Goal: Information Seeking & Learning: Learn about a topic

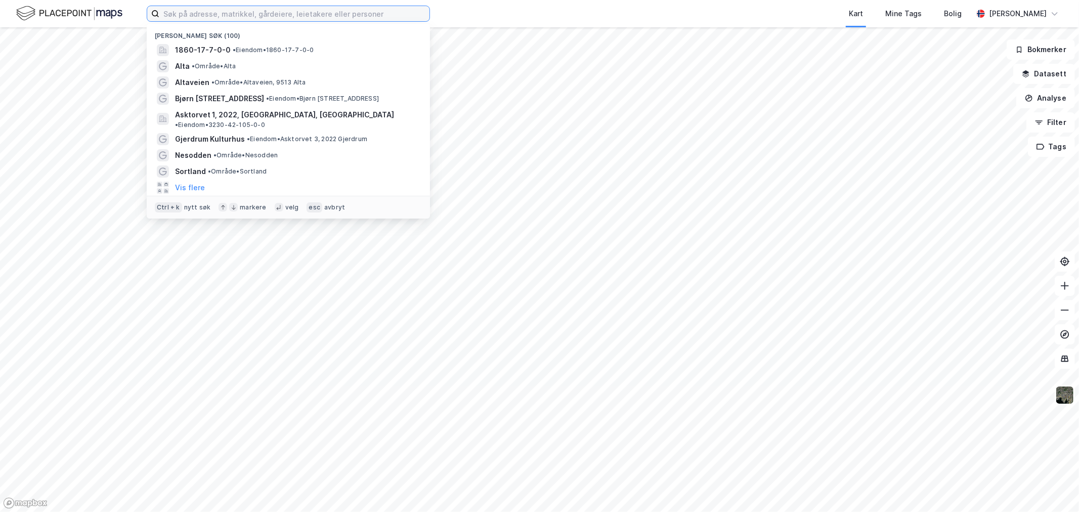
click at [265, 8] on input at bounding box center [294, 13] width 270 height 15
click at [1053, 54] on button "Bokmerker" at bounding box center [1041, 49] width 68 height 20
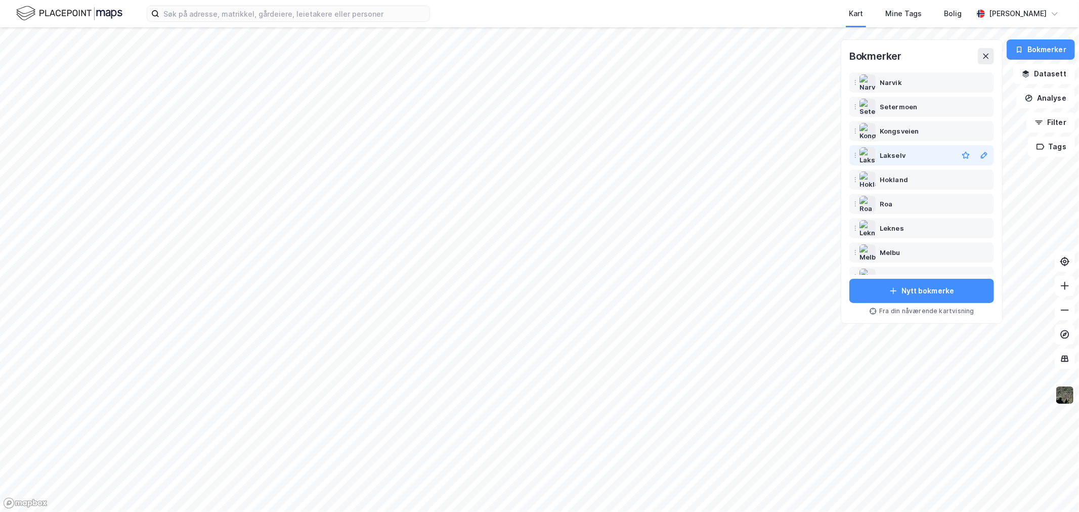
click at [901, 152] on div "Lakselv" at bounding box center [893, 155] width 26 height 12
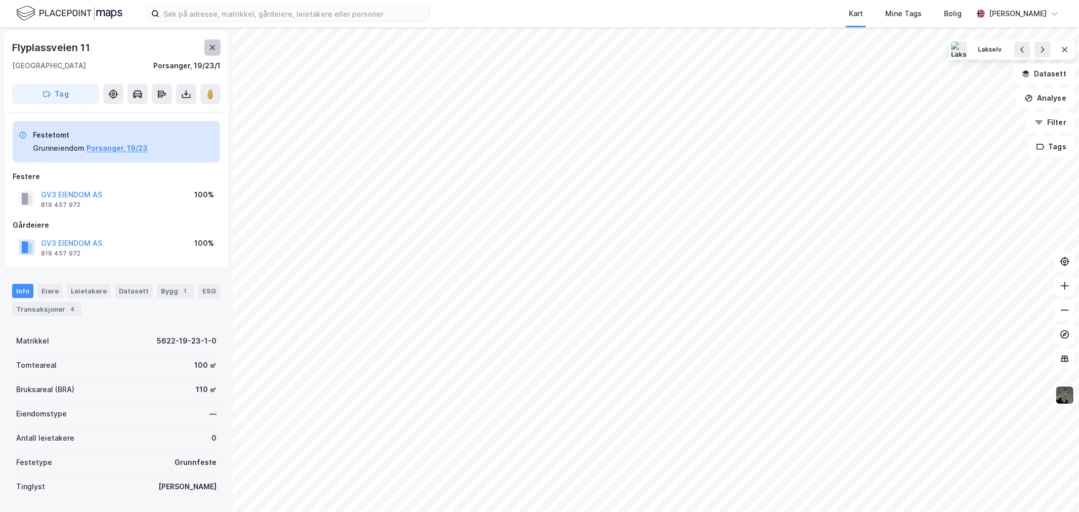
click at [209, 52] on button at bounding box center [212, 47] width 16 height 16
click at [217, 45] on button at bounding box center [212, 47] width 16 height 16
